Goal: Information Seeking & Learning: Learn about a topic

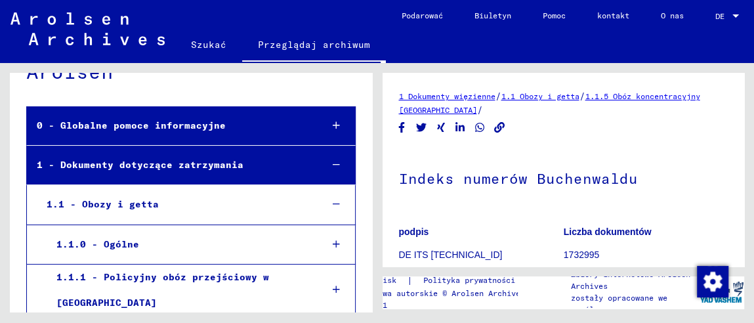
scroll to position [131, 0]
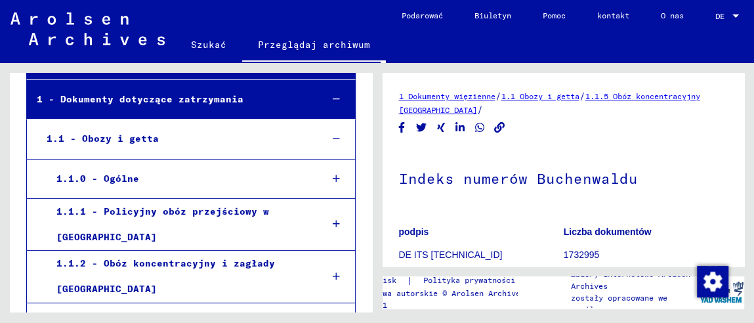
click at [214, 95] on font "1 - Dokumenty dotyczące zatrzymania" at bounding box center [140, 99] width 207 height 12
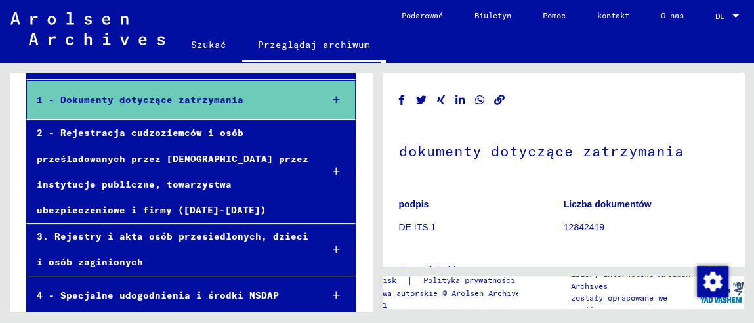
click at [234, 100] on font "1 - Dokumenty dotyczące zatrzymania" at bounding box center [140, 100] width 207 height 12
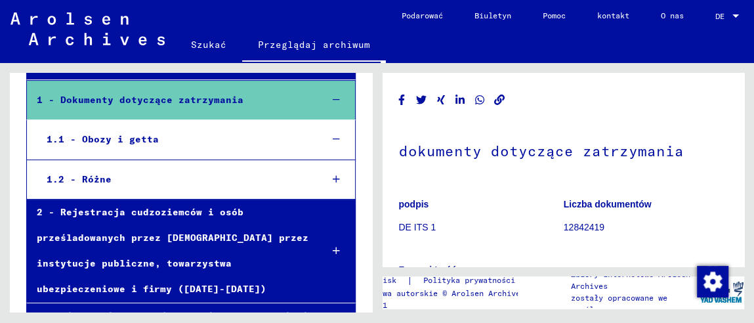
click at [197, 142] on div "1.1 - Obozy i getta" at bounding box center [174, 140] width 274 height 26
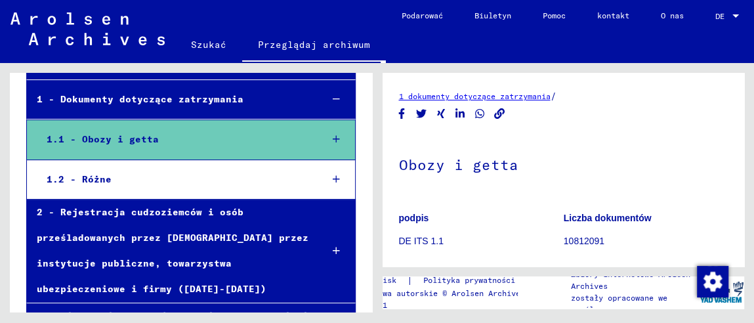
click at [301, 142] on mat-tree-node "1.1 - Obozy i getta" at bounding box center [190, 139] width 329 height 40
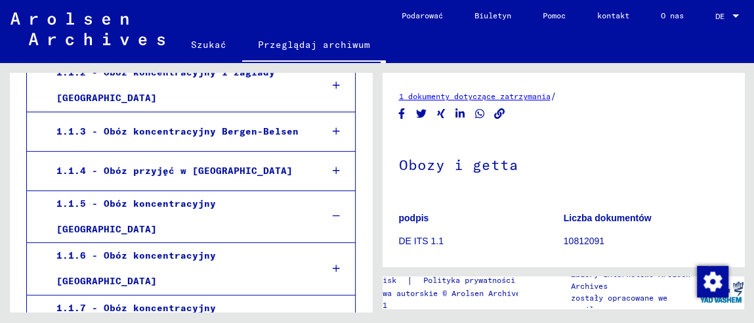
scroll to position [327, 0]
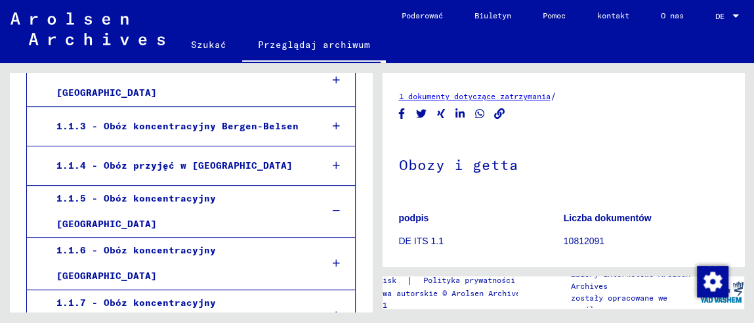
click at [279, 199] on div "1.1.5 - Obóz koncentracyjny [GEOGRAPHIC_DATA]" at bounding box center [179, 211] width 264 height 51
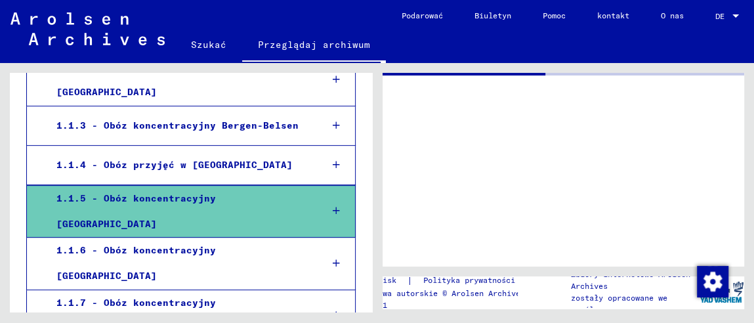
scroll to position [327, 0]
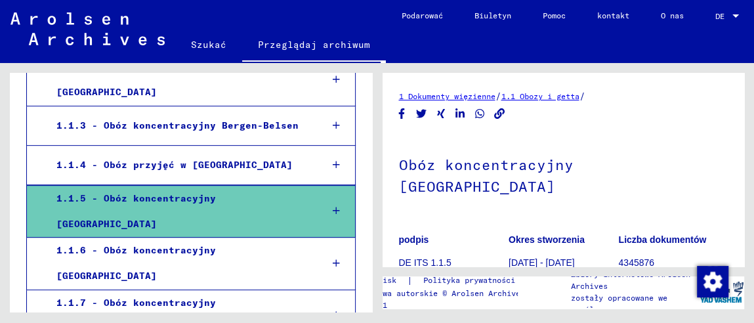
click at [279, 196] on div "1.1.5 - Obóz koncentracyjny [GEOGRAPHIC_DATA]" at bounding box center [179, 211] width 264 height 51
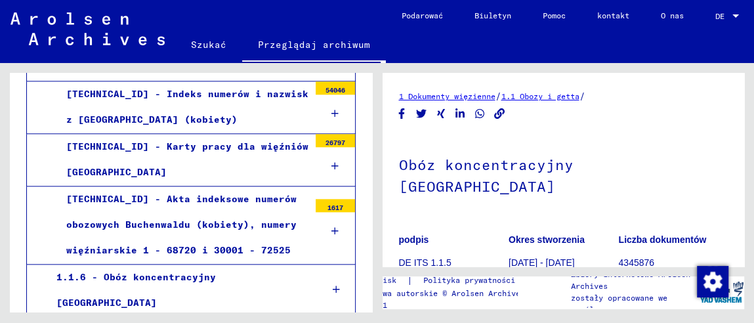
scroll to position [787, 0]
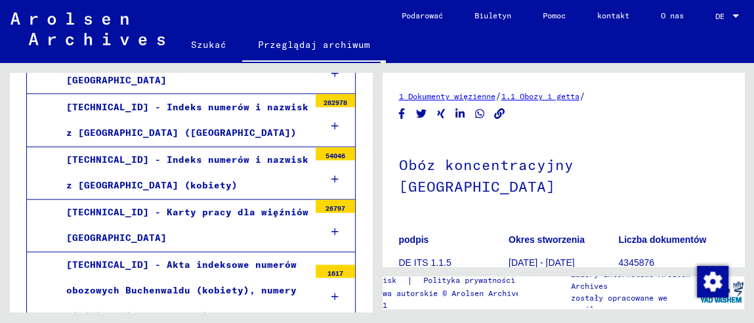
click at [279, 199] on div "[TECHNICAL_ID] - Karty pracy dla więźniów [GEOGRAPHIC_DATA]" at bounding box center [182, 224] width 253 height 51
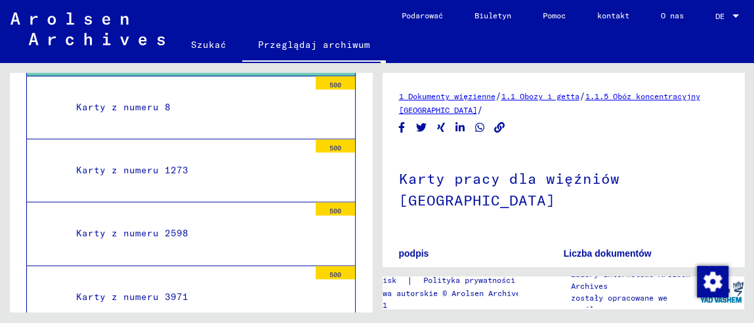
scroll to position [983, 0]
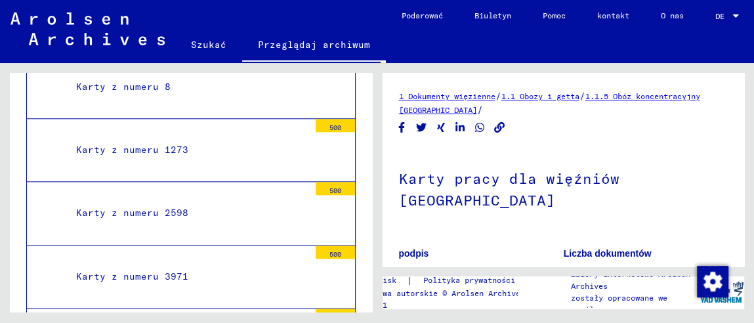
click at [173, 145] on div "Karty z numeru 1273" at bounding box center [187, 150] width 243 height 26
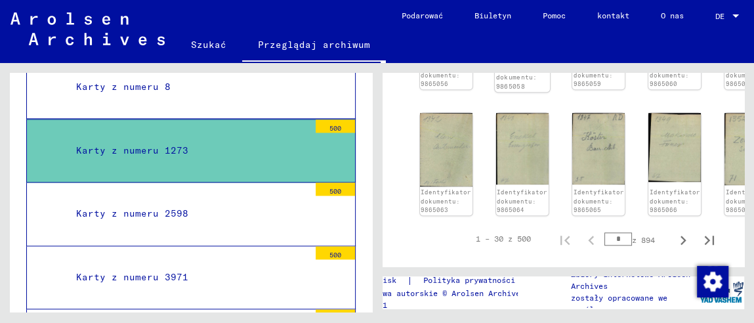
scroll to position [722, 0]
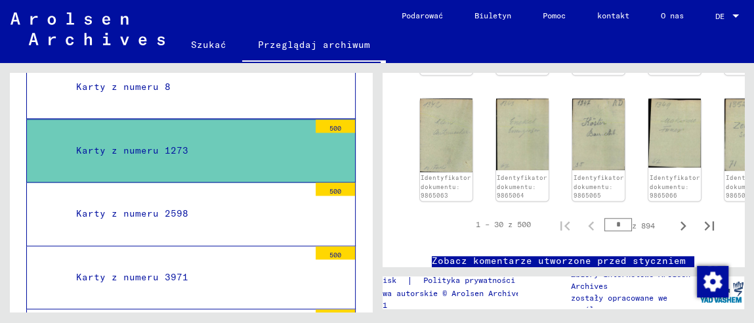
drag, startPoint x: 610, startPoint y: 201, endPoint x: 600, endPoint y: 203, distance: 9.6
click at [604, 218] on input "*" at bounding box center [618, 224] width 28 height 13
type input "***"
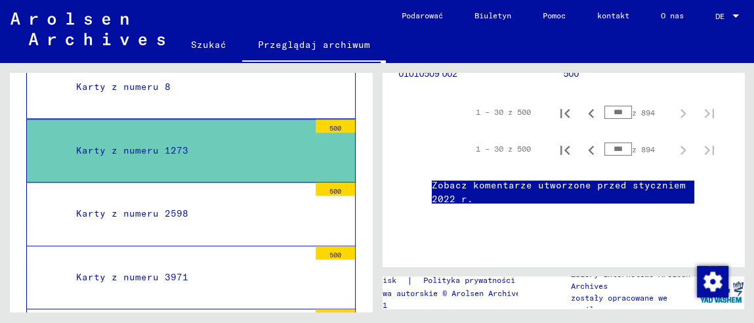
scroll to position [185, 0]
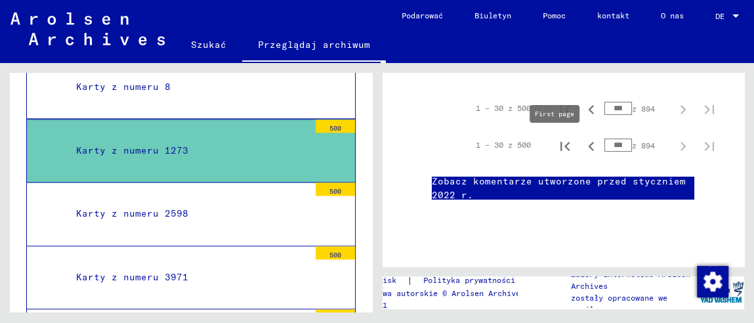
click at [559, 147] on icon "Pierwsza strona" at bounding box center [565, 146] width 18 height 18
type input "*"
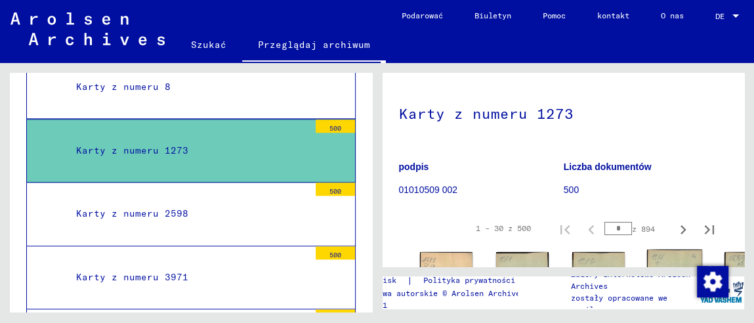
scroll to position [54, 0]
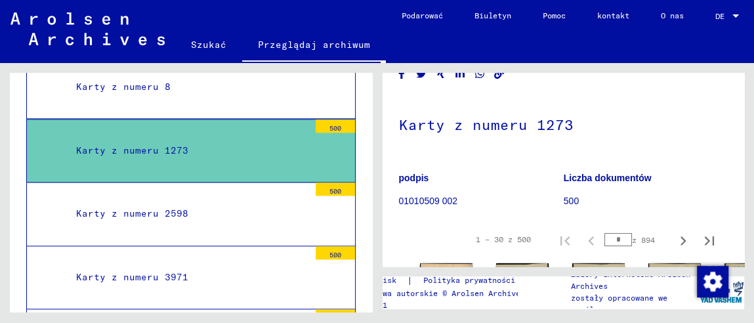
click at [592, 240] on div "1 – 30 z 500 * z 894" at bounding box center [591, 239] width 262 height 26
type input "**"
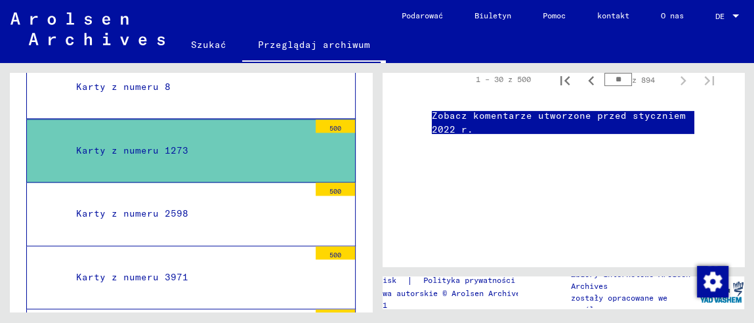
scroll to position [185, 0]
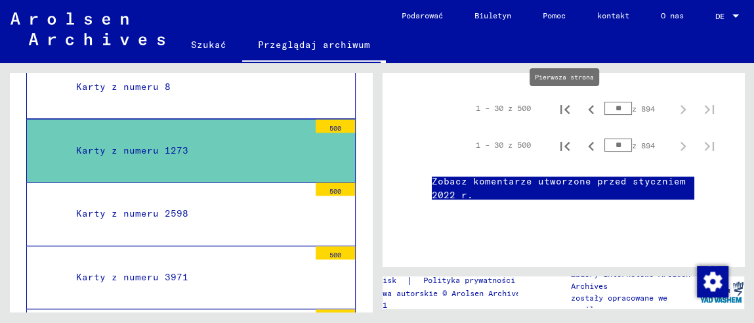
click at [556, 110] on icon "Pierwsza strona" at bounding box center [565, 109] width 18 height 18
type input "*"
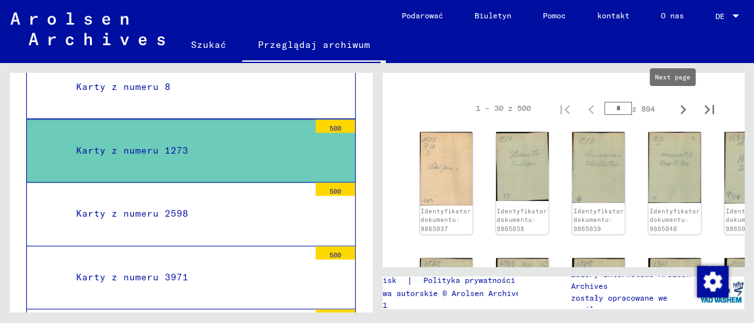
click at [674, 112] on icon "Następna strona" at bounding box center [683, 109] width 18 height 18
type input "*"
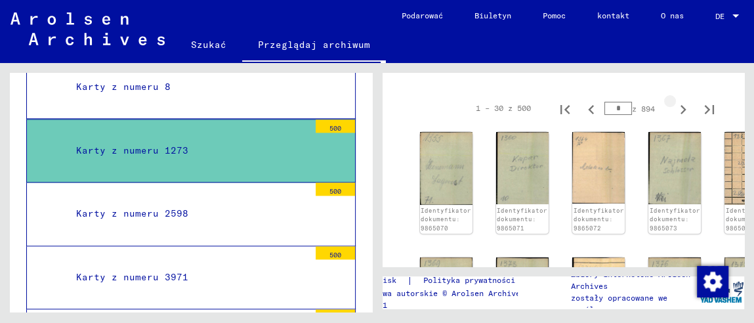
click at [674, 112] on icon "Następna strona" at bounding box center [683, 109] width 18 height 18
type input "*"
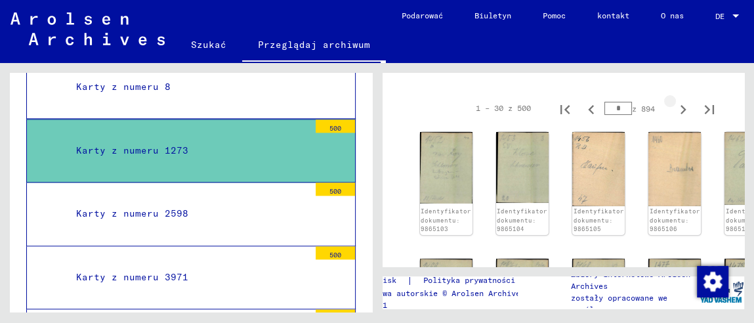
click at [674, 112] on icon "Następna strona" at bounding box center [683, 109] width 18 height 18
type input "*"
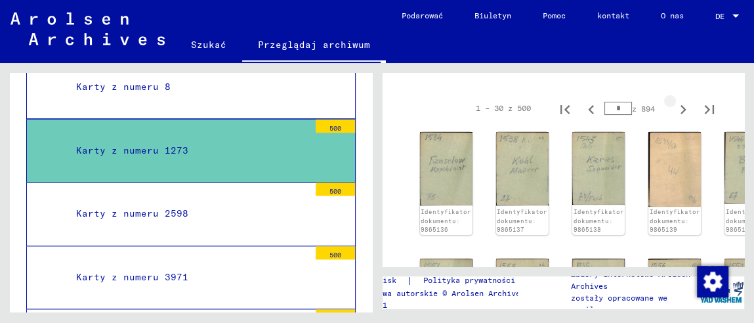
click at [674, 112] on icon "Następna strona" at bounding box center [683, 109] width 18 height 18
type input "*"
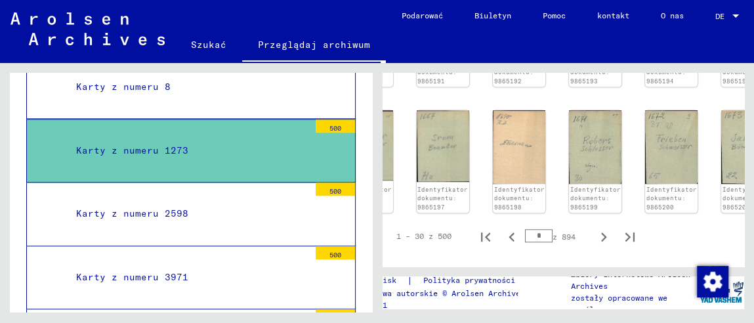
scroll to position [711, 102]
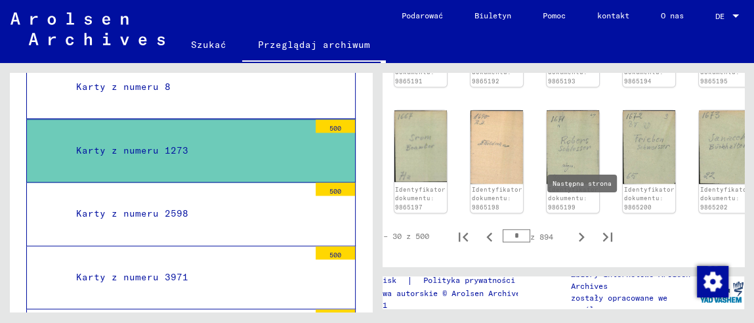
click at [573, 228] on icon "Następna strona" at bounding box center [581, 237] width 18 height 18
type input "*"
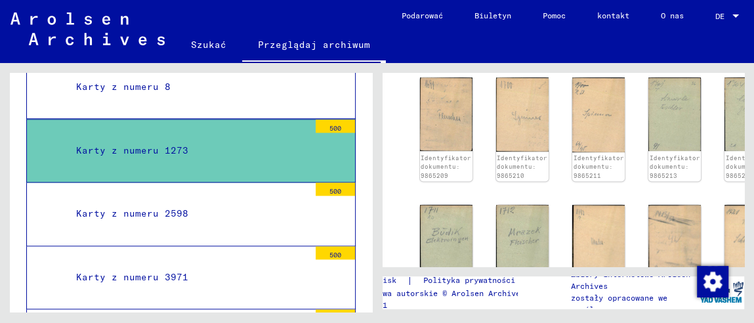
scroll to position [378, 0]
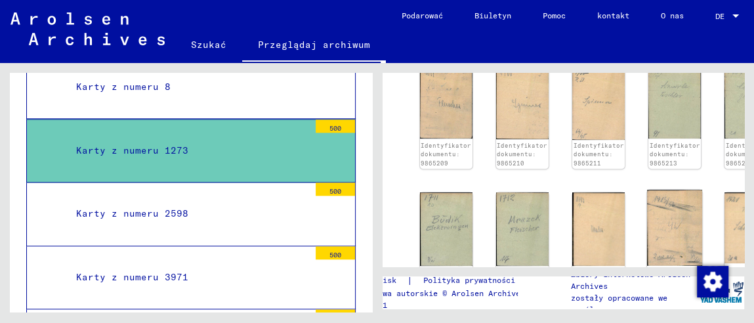
click at [659, 215] on img at bounding box center [674, 227] width 55 height 75
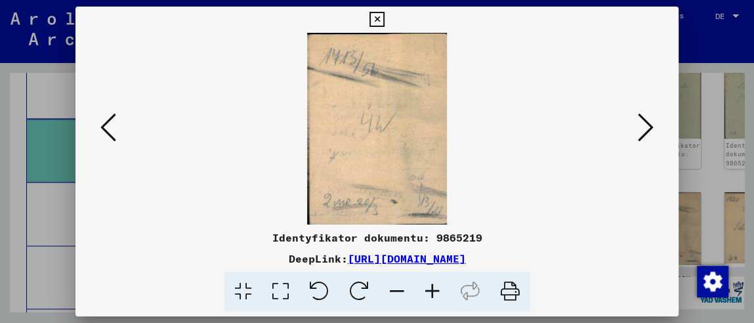
click at [650, 129] on icon at bounding box center [646, 127] width 16 height 31
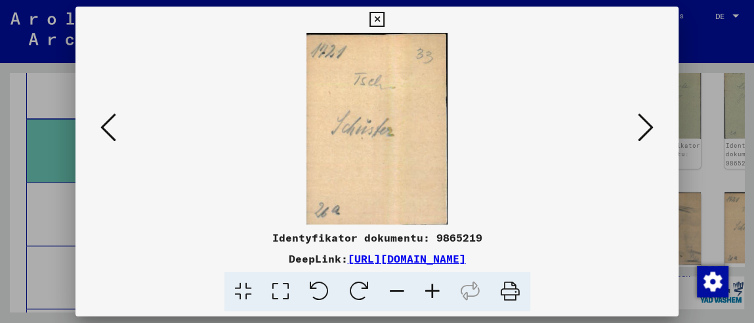
click at [111, 126] on icon at bounding box center [108, 127] width 16 height 31
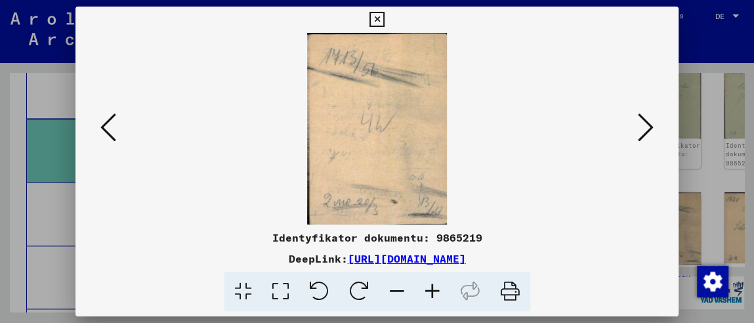
click at [111, 126] on icon at bounding box center [108, 127] width 16 height 31
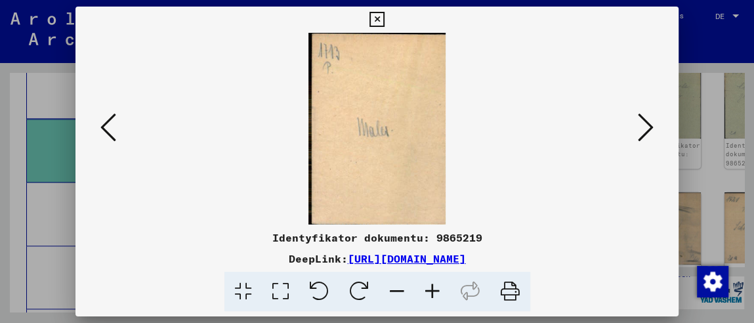
click at [111, 126] on icon at bounding box center [108, 127] width 16 height 31
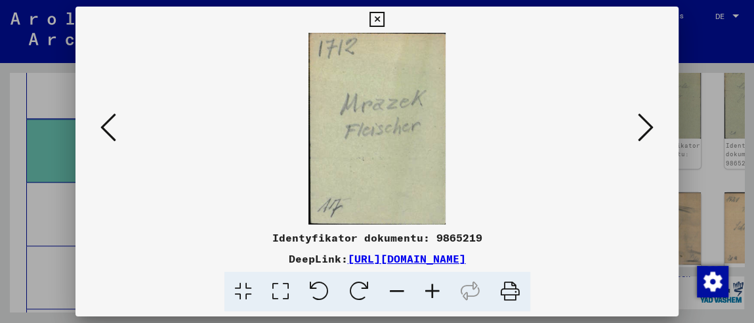
click at [111, 126] on icon at bounding box center [108, 127] width 16 height 31
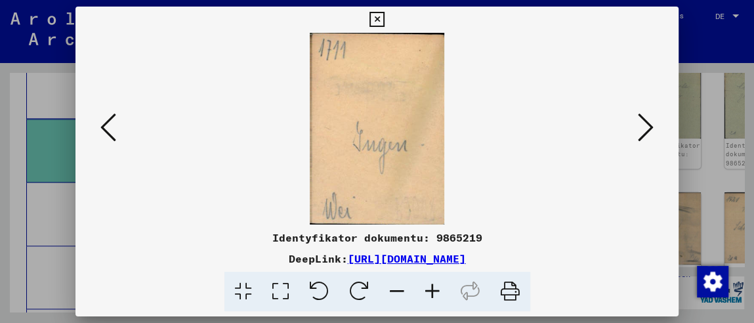
click at [111, 126] on icon at bounding box center [108, 127] width 16 height 31
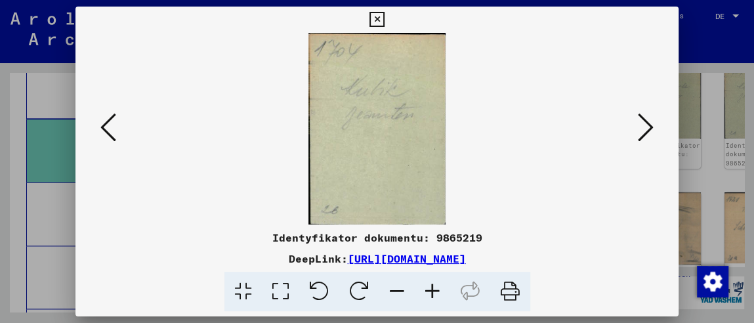
click at [111, 126] on icon at bounding box center [108, 127] width 16 height 31
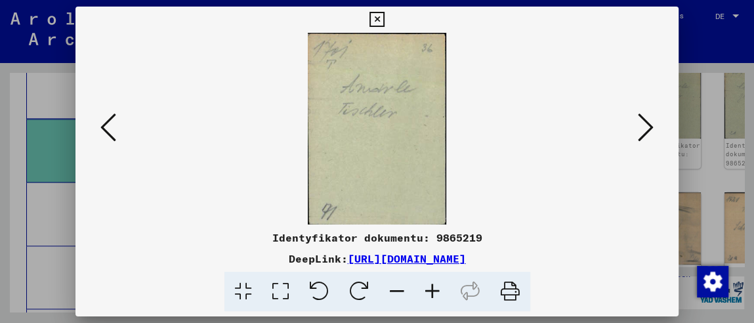
click at [111, 126] on icon at bounding box center [108, 127] width 16 height 31
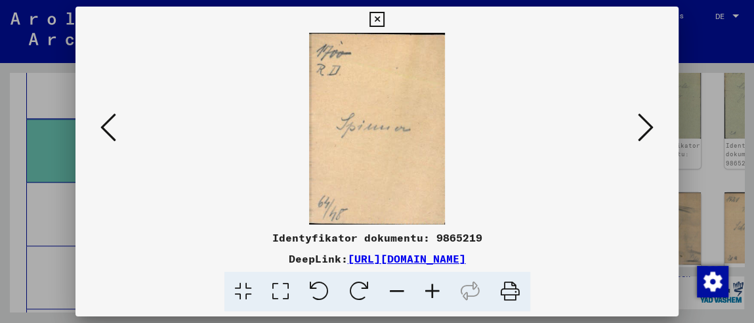
click at [111, 126] on icon at bounding box center [108, 127] width 16 height 31
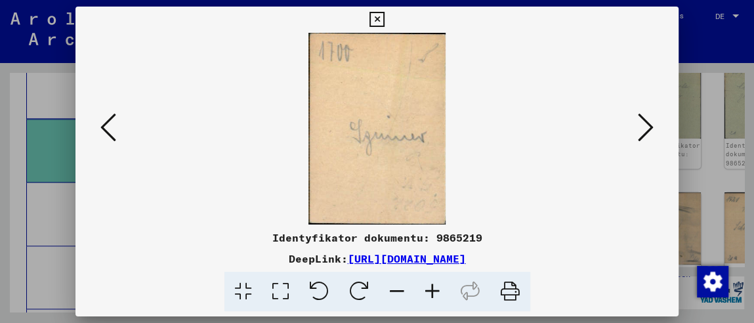
click at [111, 126] on icon at bounding box center [108, 127] width 16 height 31
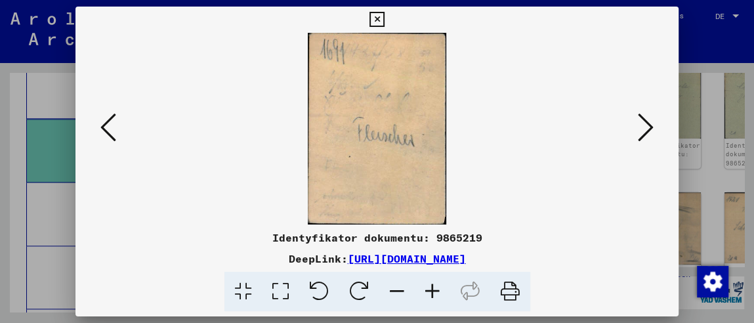
click at [647, 126] on icon at bounding box center [646, 127] width 16 height 31
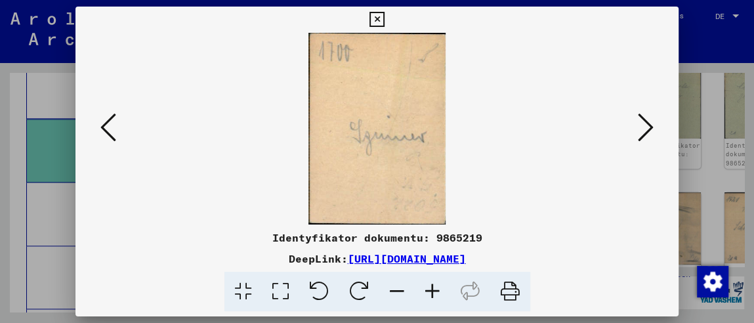
click at [647, 127] on icon at bounding box center [646, 127] width 16 height 31
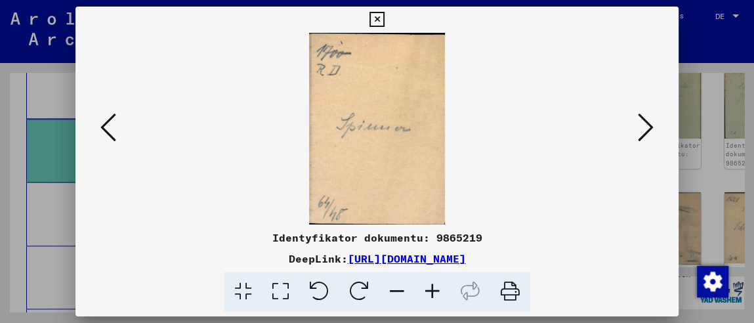
click at [647, 127] on icon at bounding box center [646, 127] width 16 height 31
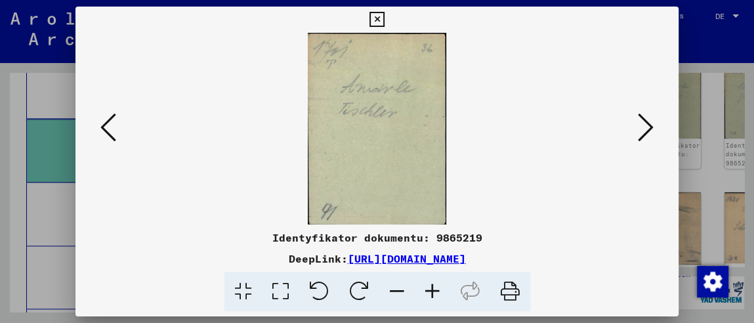
click at [647, 127] on icon at bounding box center [646, 127] width 16 height 31
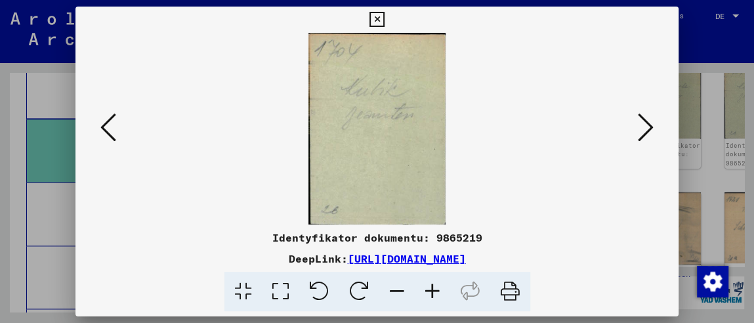
click at [647, 127] on icon at bounding box center [646, 127] width 16 height 31
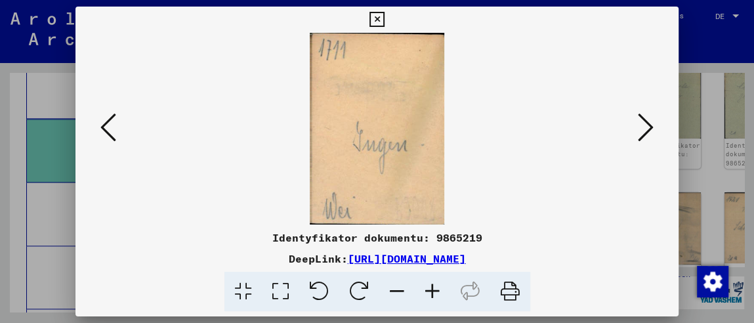
click at [646, 129] on icon at bounding box center [646, 127] width 16 height 31
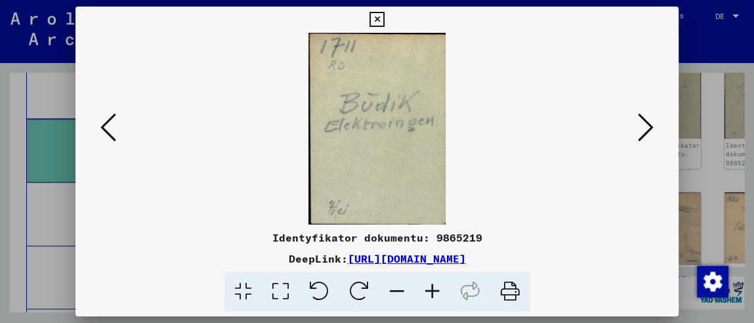
click at [646, 124] on icon at bounding box center [646, 127] width 16 height 31
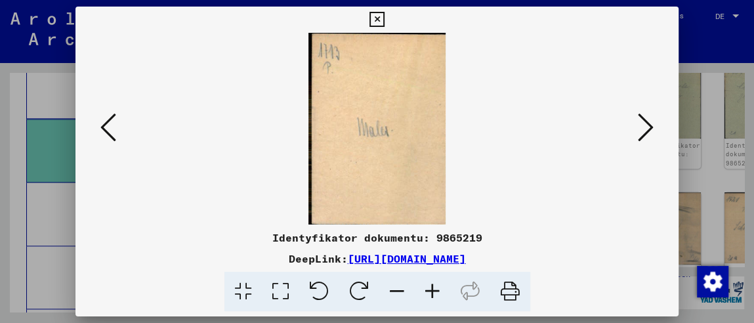
click at [646, 124] on icon at bounding box center [646, 127] width 16 height 31
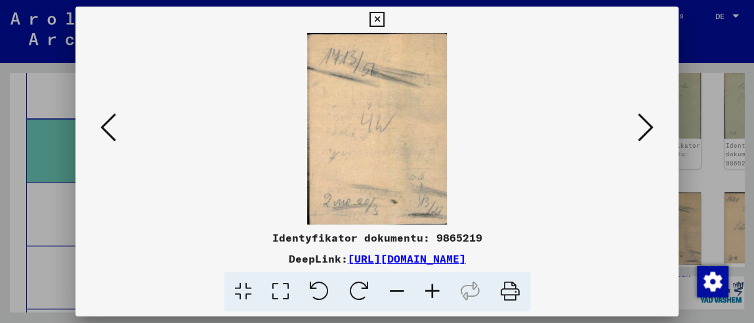
click at [646, 124] on icon at bounding box center [646, 127] width 16 height 31
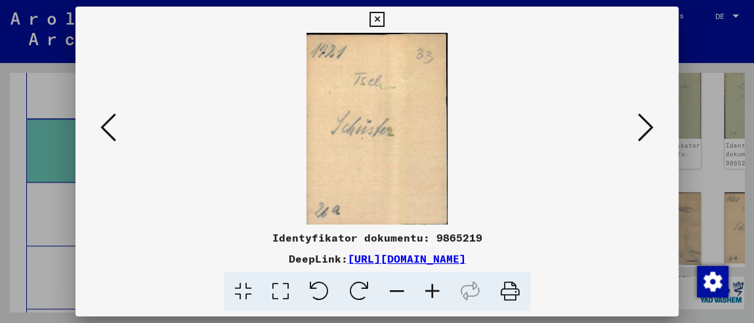
click at [646, 124] on icon at bounding box center [646, 127] width 16 height 31
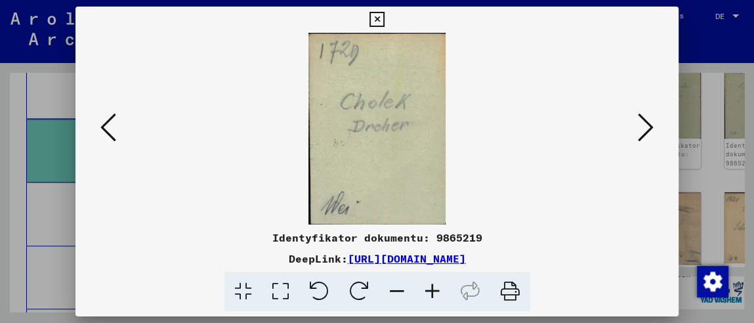
click at [646, 124] on icon at bounding box center [646, 127] width 16 height 31
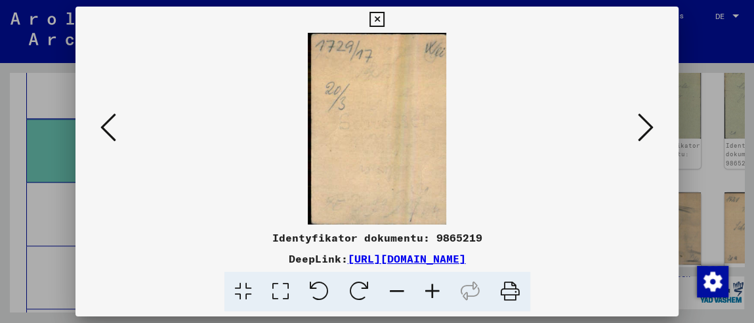
click at [646, 124] on icon at bounding box center [646, 127] width 16 height 31
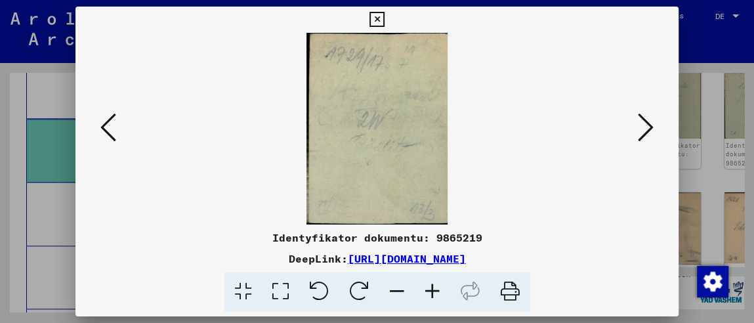
click at [646, 124] on icon at bounding box center [646, 127] width 16 height 31
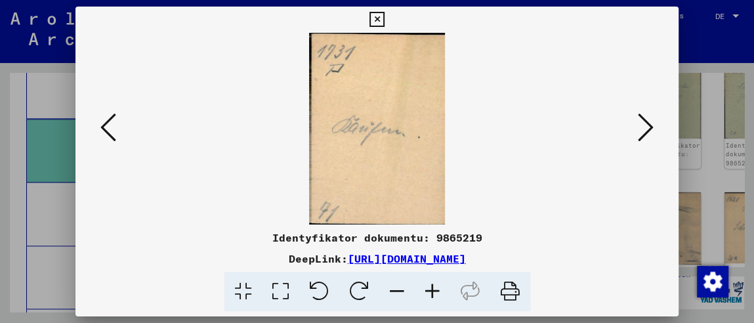
click at [646, 124] on icon at bounding box center [646, 127] width 16 height 31
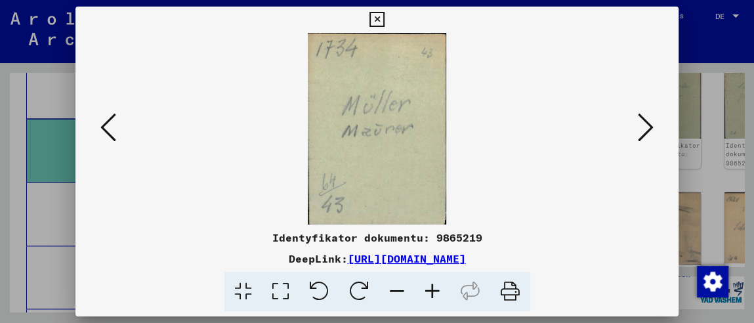
click at [646, 124] on icon at bounding box center [646, 127] width 16 height 31
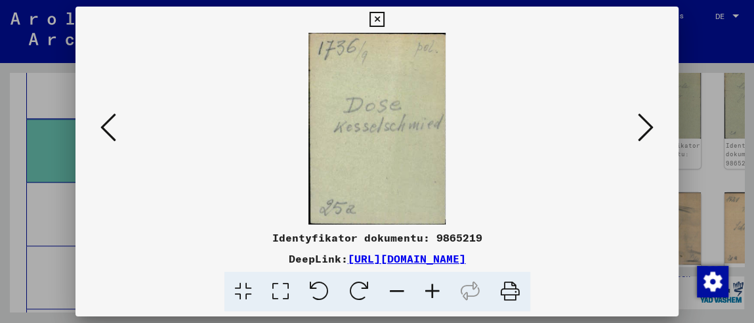
click at [646, 124] on icon at bounding box center [646, 127] width 16 height 31
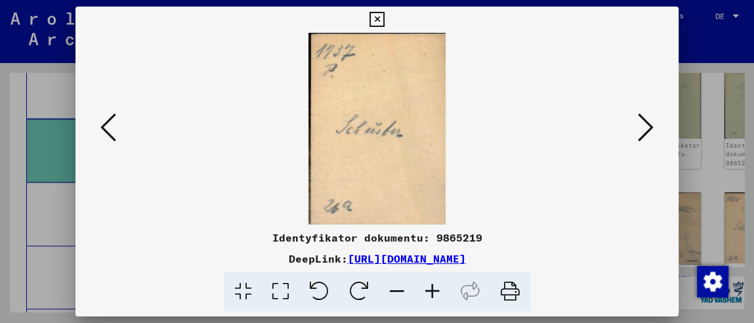
click at [646, 124] on icon at bounding box center [646, 127] width 16 height 31
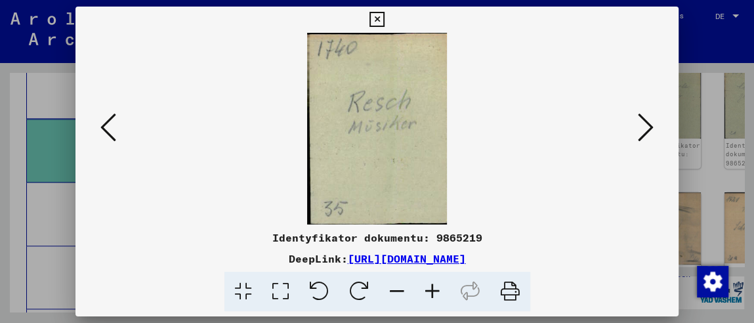
click at [646, 124] on icon at bounding box center [646, 127] width 16 height 31
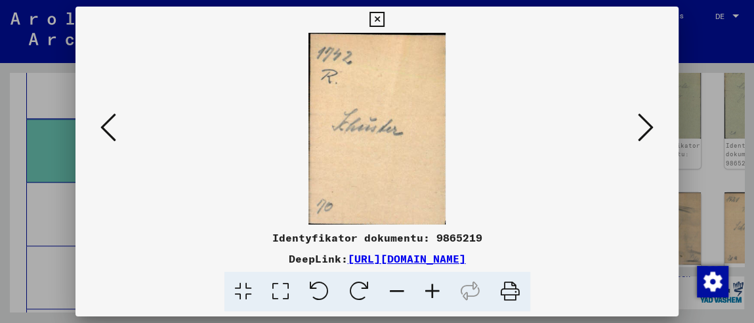
click at [646, 124] on icon at bounding box center [646, 127] width 16 height 31
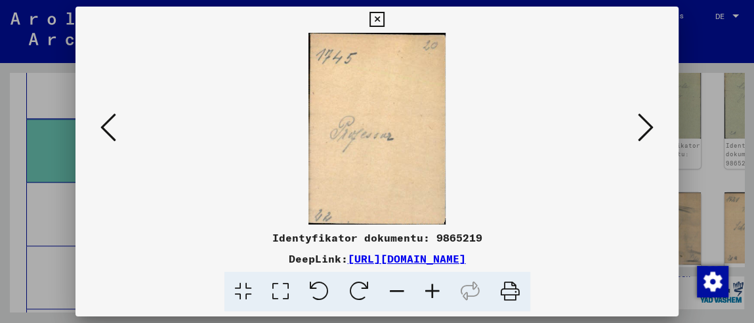
click at [646, 124] on icon at bounding box center [646, 127] width 16 height 31
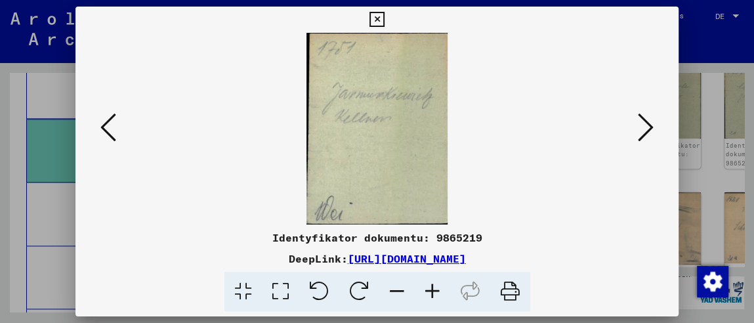
click at [646, 124] on icon at bounding box center [646, 127] width 16 height 31
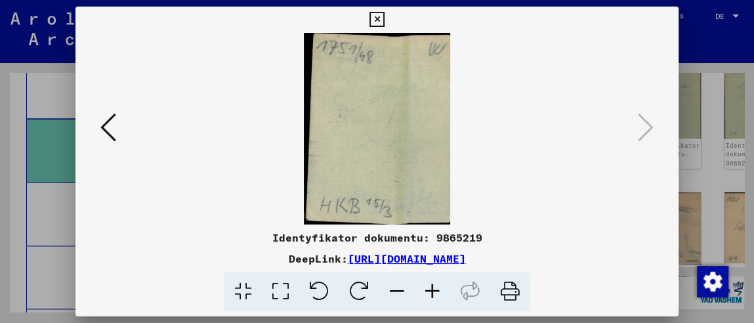
click at [369, 15] on icon at bounding box center [376, 20] width 15 height 16
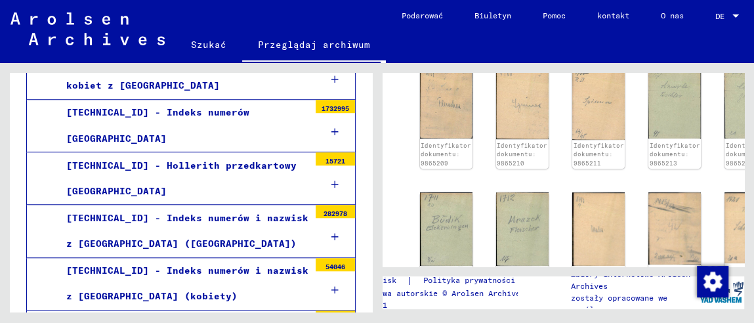
scroll to position [654, 0]
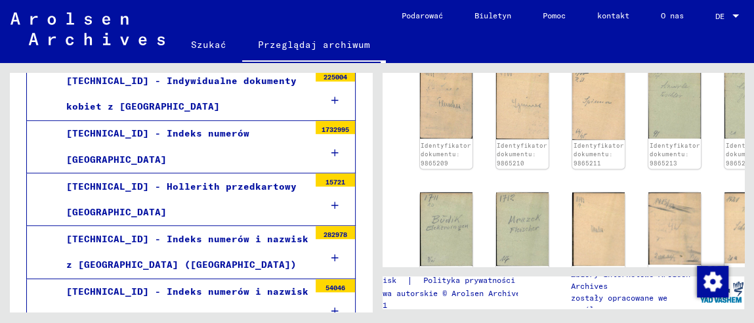
click at [195, 194] on div "[TECHNICAL_ID] - Hollerith przedkartowy [GEOGRAPHIC_DATA]" at bounding box center [182, 199] width 253 height 51
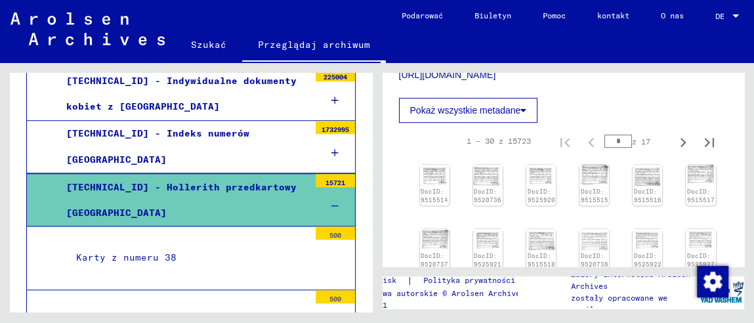
scroll to position [394, 0]
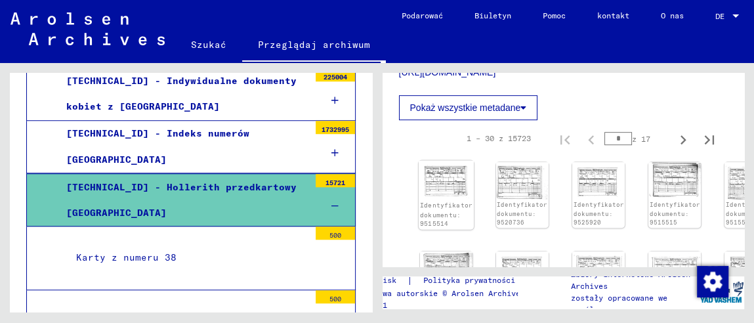
click at [453, 174] on img at bounding box center [445, 180] width 55 height 39
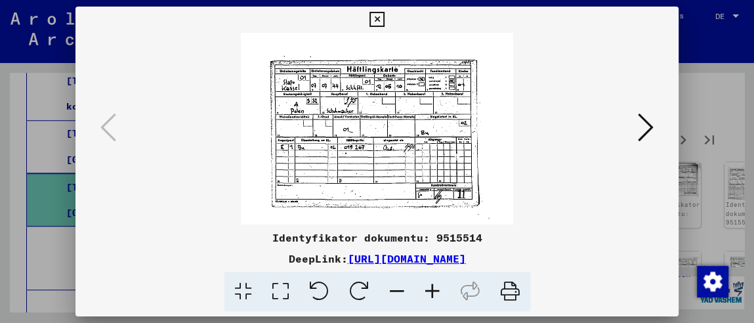
click at [657, 122] on div at bounding box center [376, 129] width 603 height 192
click at [646, 127] on icon at bounding box center [646, 127] width 16 height 31
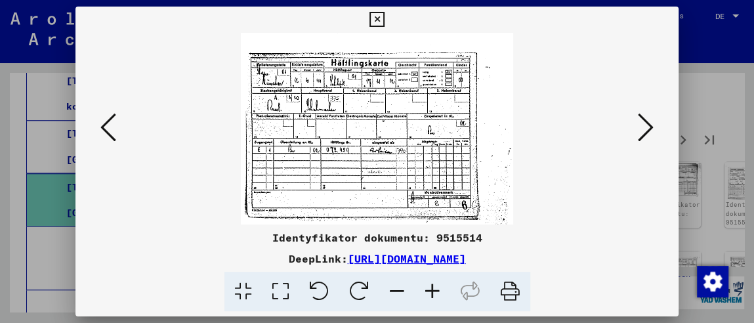
click at [646, 127] on icon at bounding box center [646, 127] width 16 height 31
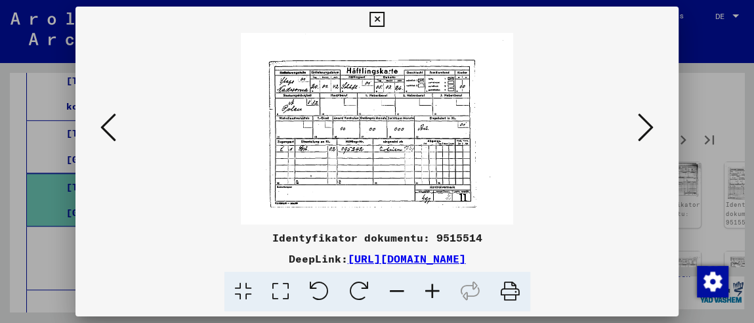
click at [646, 127] on icon at bounding box center [646, 127] width 16 height 31
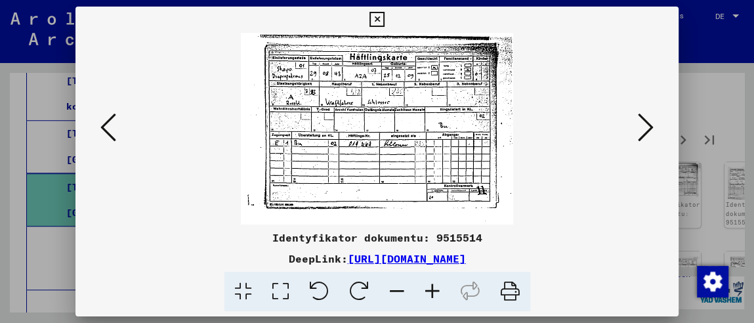
click at [430, 287] on icon at bounding box center [432, 292] width 35 height 40
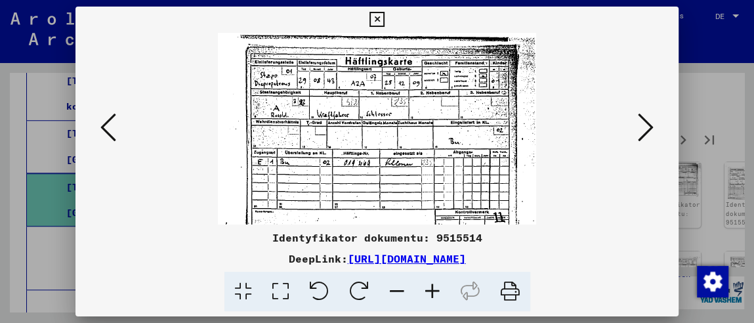
click at [430, 287] on icon at bounding box center [432, 292] width 35 height 40
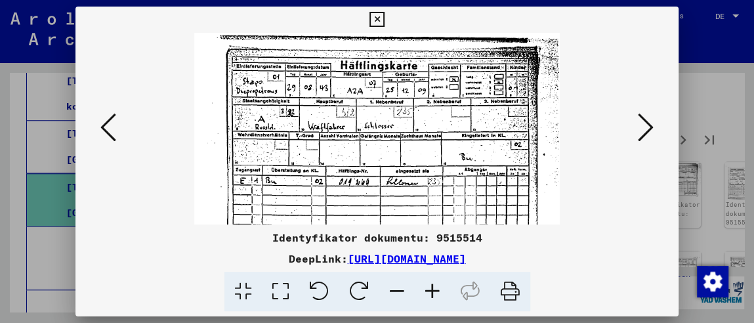
click at [430, 287] on icon at bounding box center [432, 292] width 35 height 40
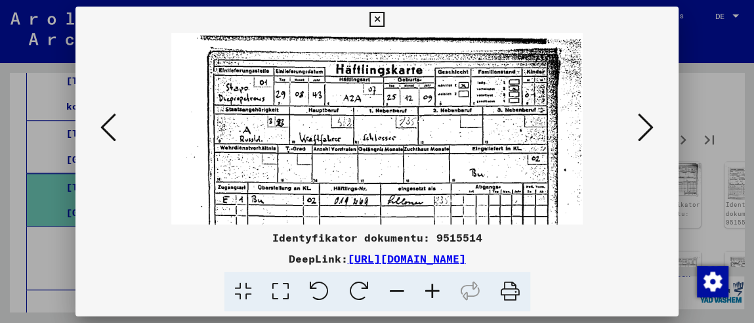
click at [430, 287] on icon at bounding box center [432, 292] width 35 height 40
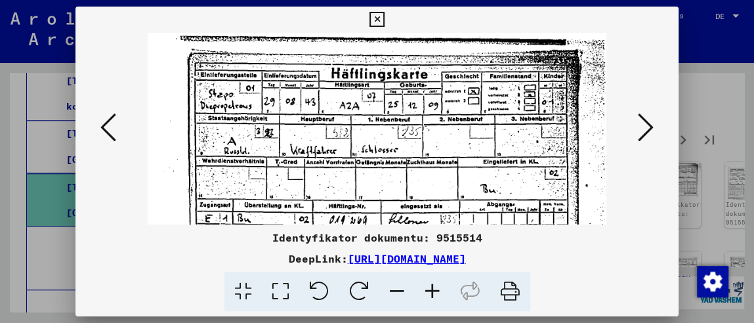
click at [383, 21] on icon at bounding box center [376, 20] width 15 height 16
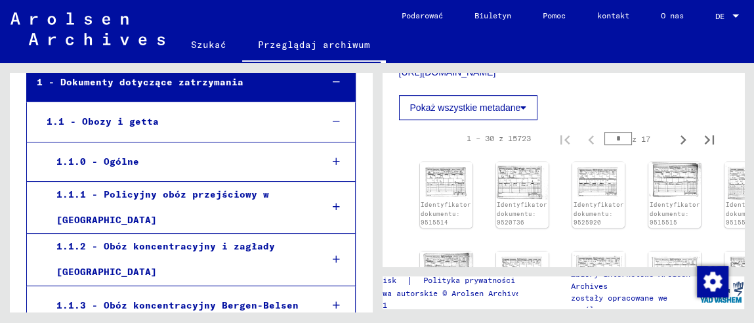
scroll to position [64, 0]
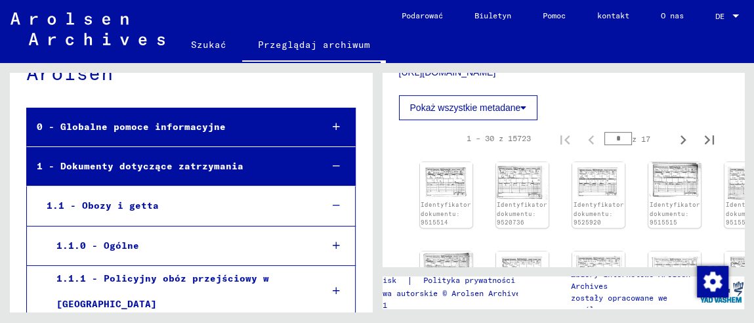
click at [299, 163] on div "1 - Dokumenty dotyczące zatrzymania" at bounding box center [169, 167] width 284 height 26
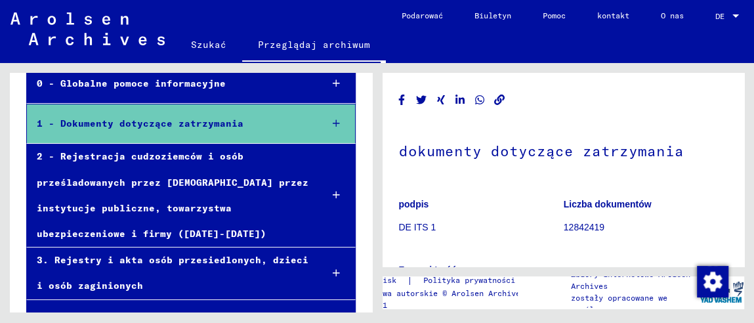
scroll to position [129, 0]
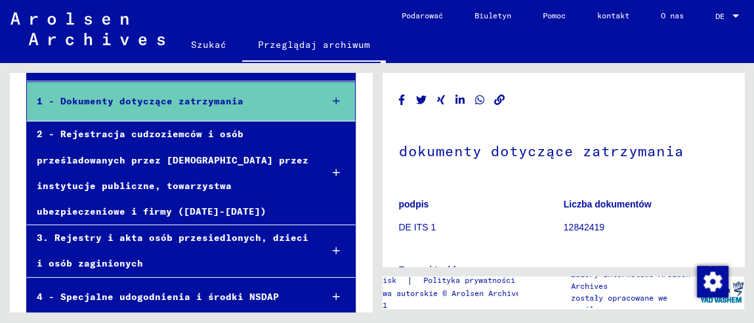
click at [297, 164] on font "2 - Rejestracja cudzoziemców i osób prześladowanych przez [DEMOGRAPHIC_DATA] pr…" at bounding box center [173, 172] width 272 height 89
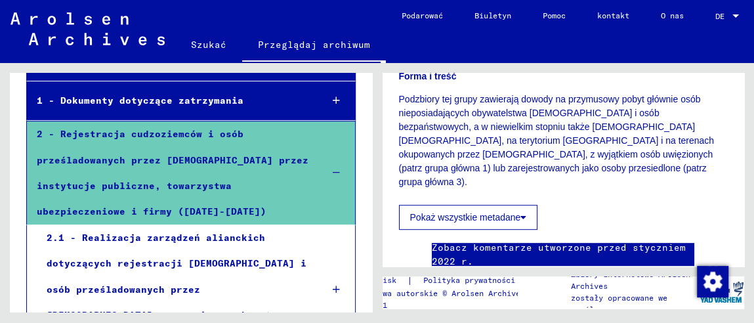
scroll to position [262, 0]
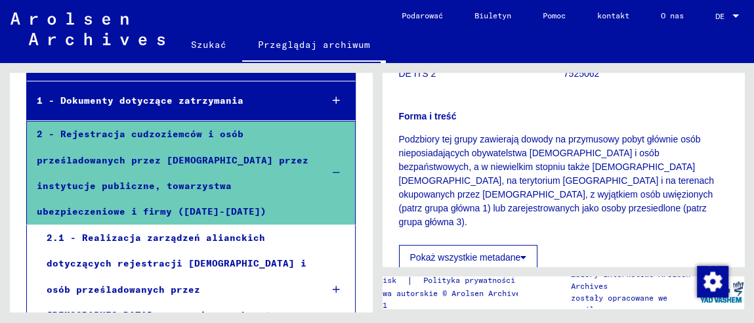
click at [248, 170] on div "2 - Rejestracja cudzoziemców i osób prześladowanych przez [DEMOGRAPHIC_DATA] pr…" at bounding box center [169, 172] width 284 height 103
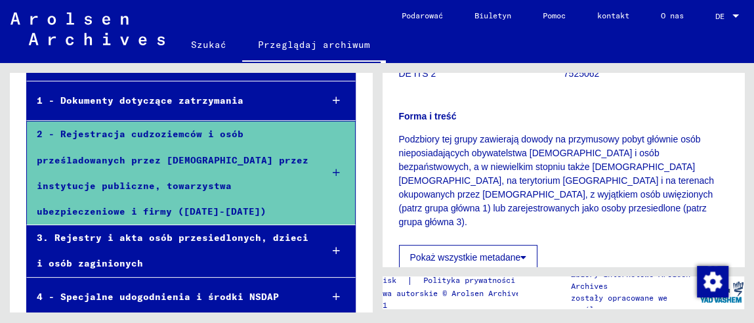
click at [248, 170] on div "2 - Rejestracja cudzoziemców i osób prześladowanych przez [DEMOGRAPHIC_DATA] pr…" at bounding box center [169, 172] width 284 height 103
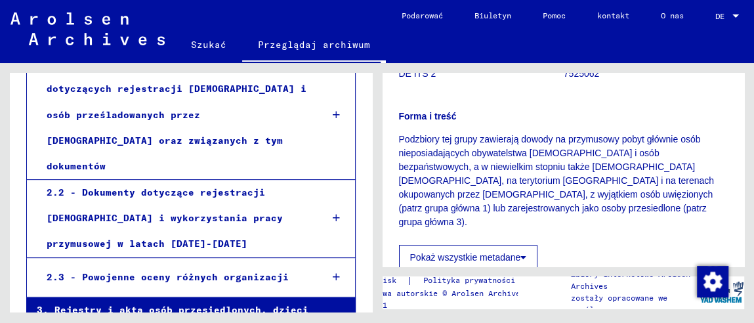
scroll to position [326, 0]
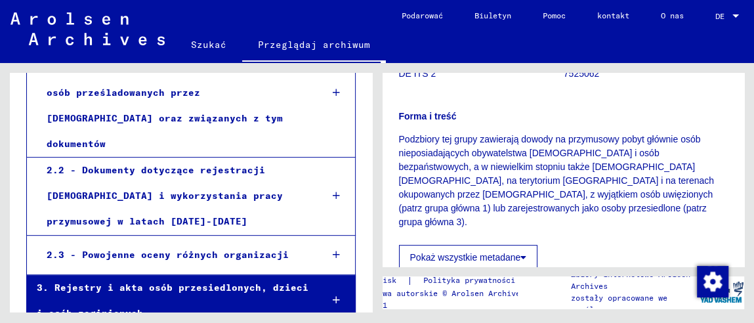
click at [171, 169] on font "2.2 - Dokumenty dotyczące rejestracji [DEMOGRAPHIC_DATA] i wykorzystania pracy …" at bounding box center [165, 195] width 236 height 63
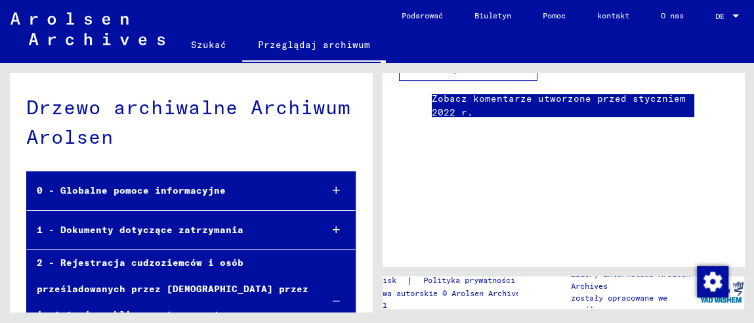
click at [197, 190] on font "0 - Globalne pomoce informacyjne" at bounding box center [131, 190] width 189 height 12
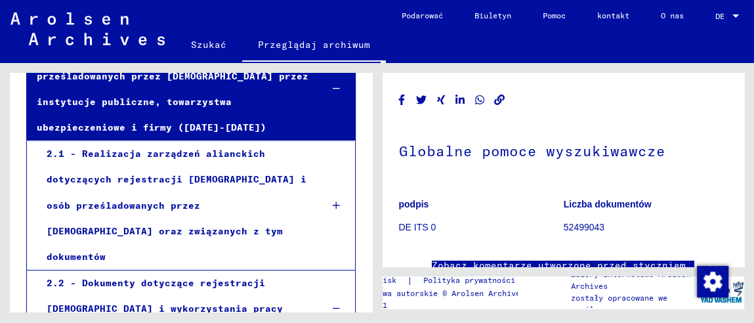
scroll to position [394, 0]
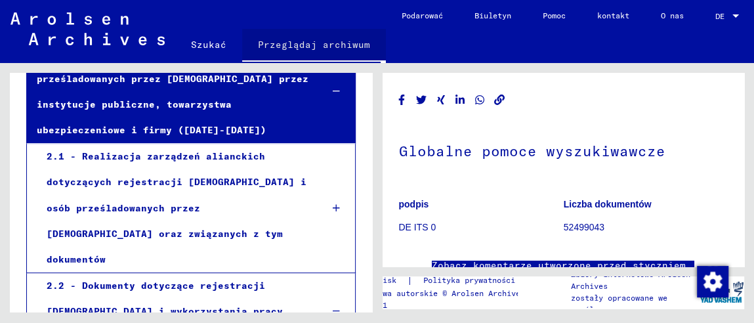
click at [324, 55] on font "Przeglądaj archiwum" at bounding box center [314, 44] width 112 height 21
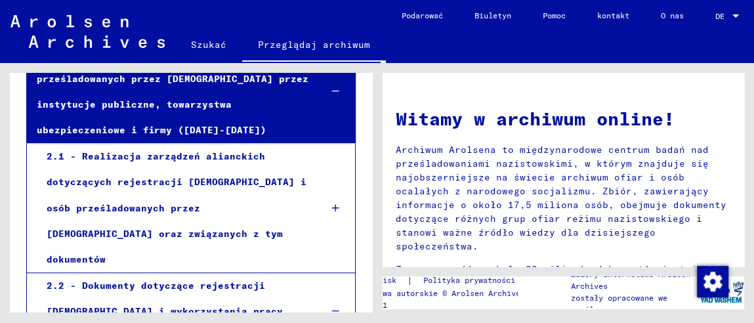
click at [287, 47] on font "Przeglądaj archiwum" at bounding box center [314, 45] width 112 height 12
click at [287, 49] on font "Przeglądaj archiwum" at bounding box center [314, 45] width 112 height 12
click at [286, 49] on font "Przeglądaj archiwum" at bounding box center [314, 45] width 112 height 12
click at [121, 49] on mat-toolbar "Szukać Przeglądaj archiwum Masz szczegółowe pytania lub informacje dotyczące do…" at bounding box center [377, 31] width 754 height 63
click at [430, 14] on font "Podarować" at bounding box center [422, 15] width 41 height 10
